Goal: Task Accomplishment & Management: Manage account settings

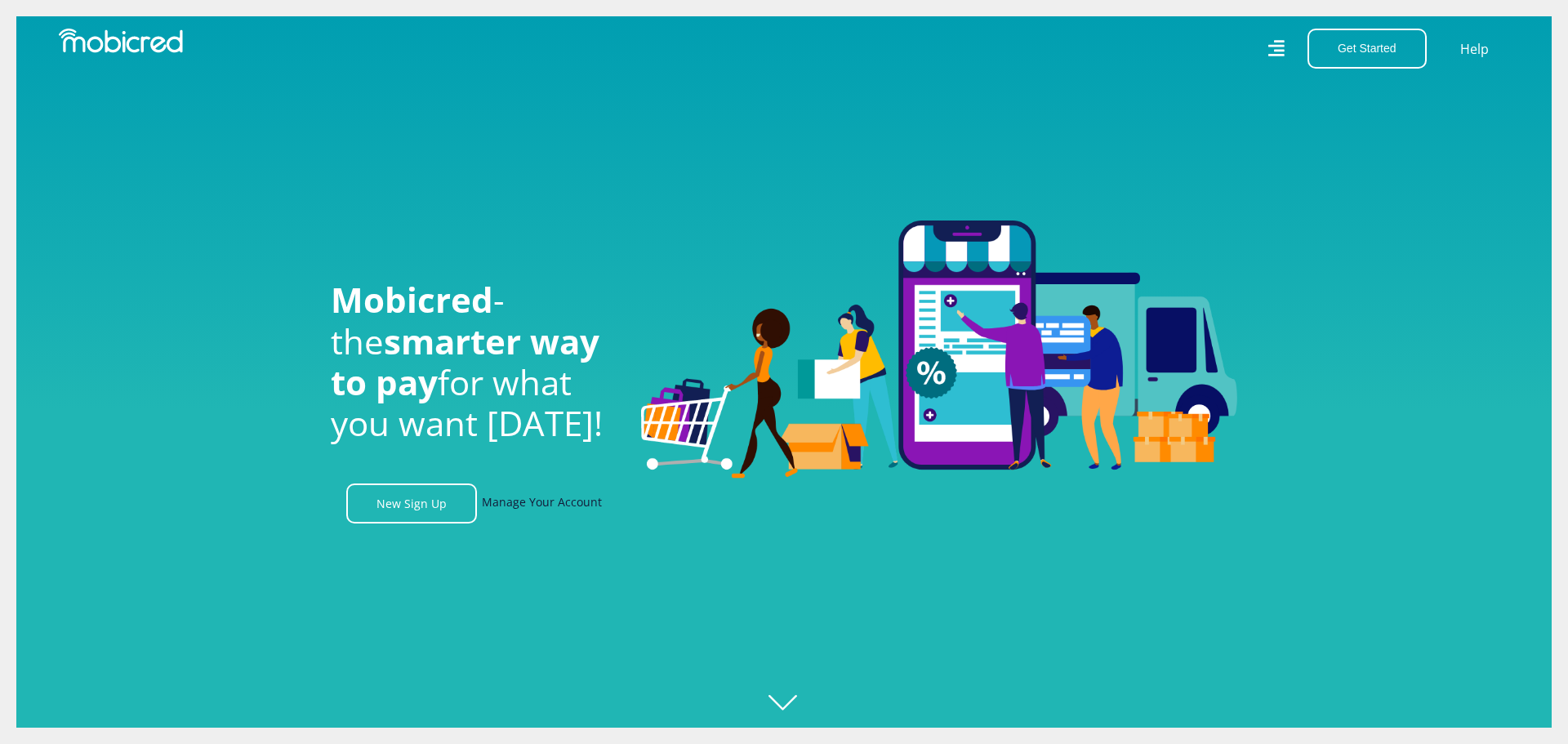
click at [543, 501] on link "Manage Your Account" at bounding box center [542, 503] width 120 height 40
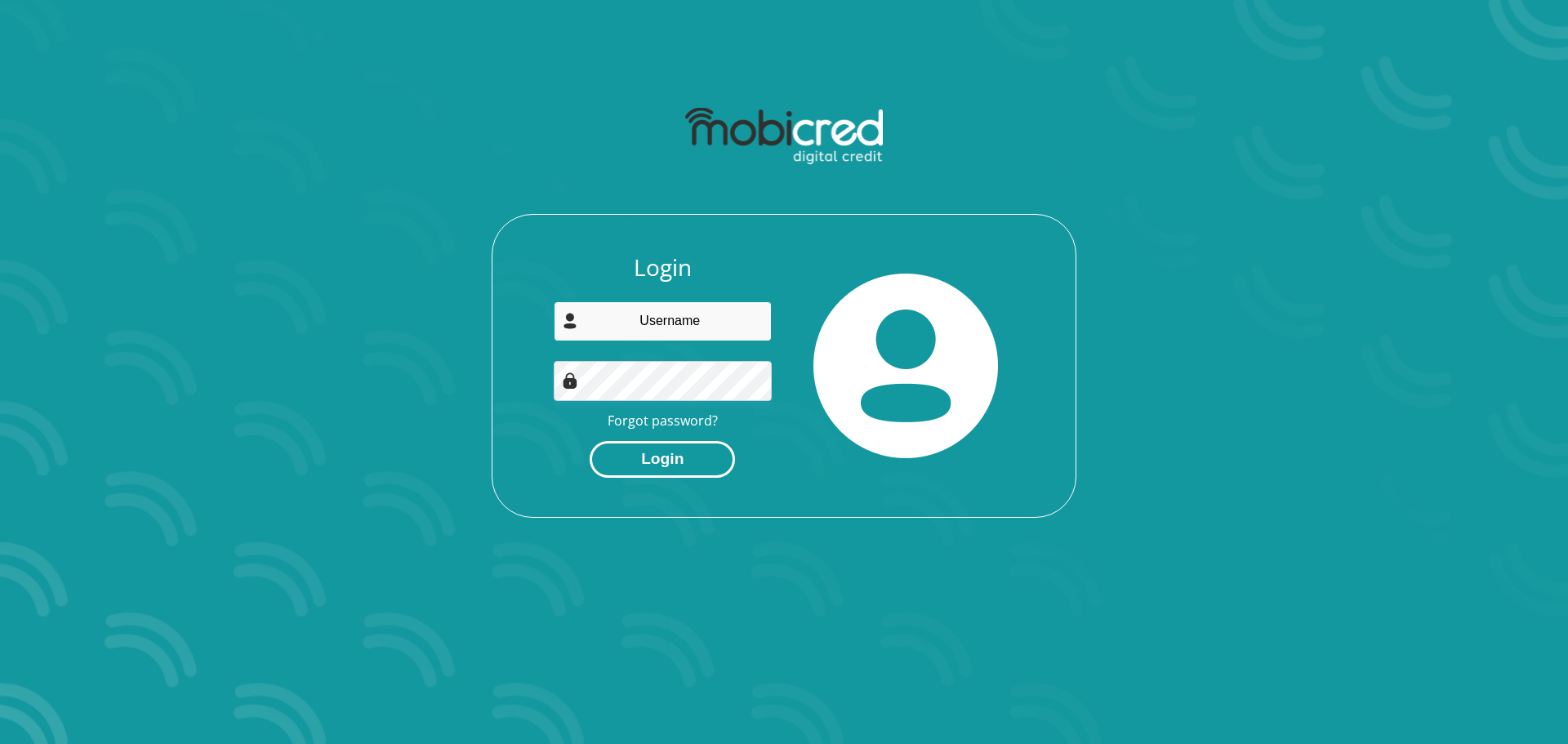
type input "[EMAIL_ADDRESS][DOMAIN_NAME]"
click at [689, 460] on button "Login" at bounding box center [662, 459] width 145 height 37
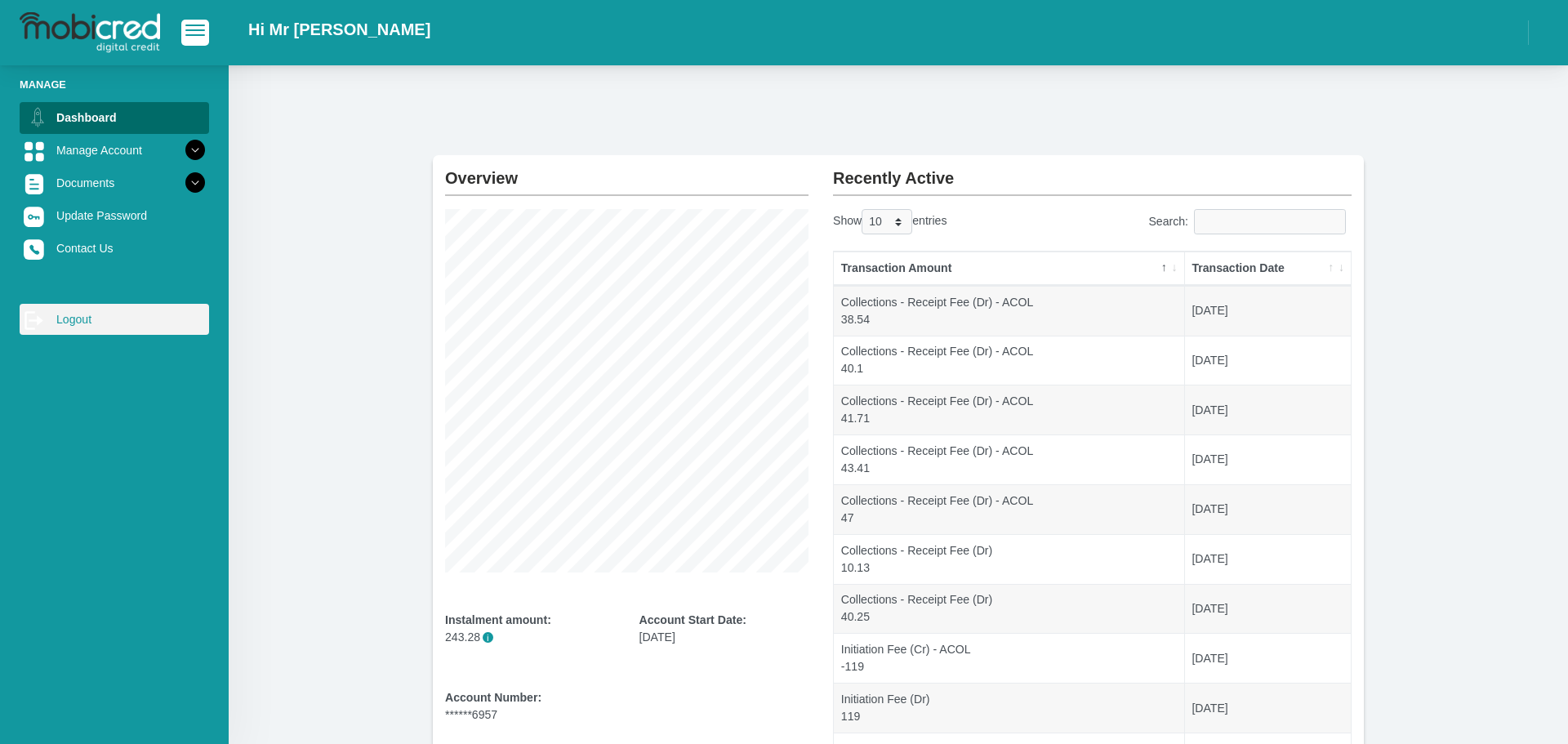
click at [84, 321] on link "log out Logout" at bounding box center [114, 320] width 189 height 31
